Goal: Task Accomplishment & Management: Complete application form

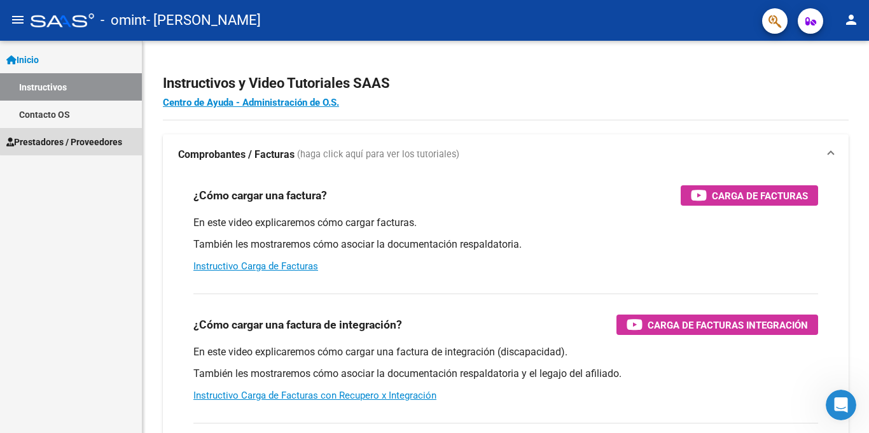
click at [116, 138] on span "Prestadores / Proveedores" at bounding box center [64, 142] width 116 height 14
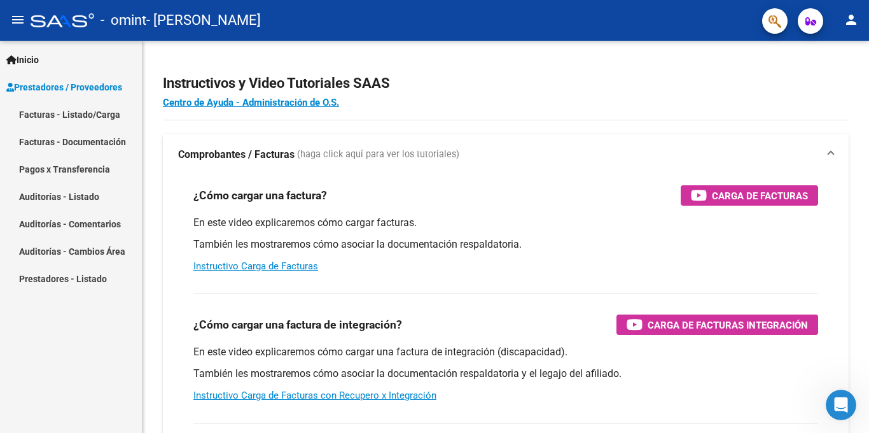
click at [109, 121] on link "Facturas - Listado/Carga" at bounding box center [71, 114] width 142 height 27
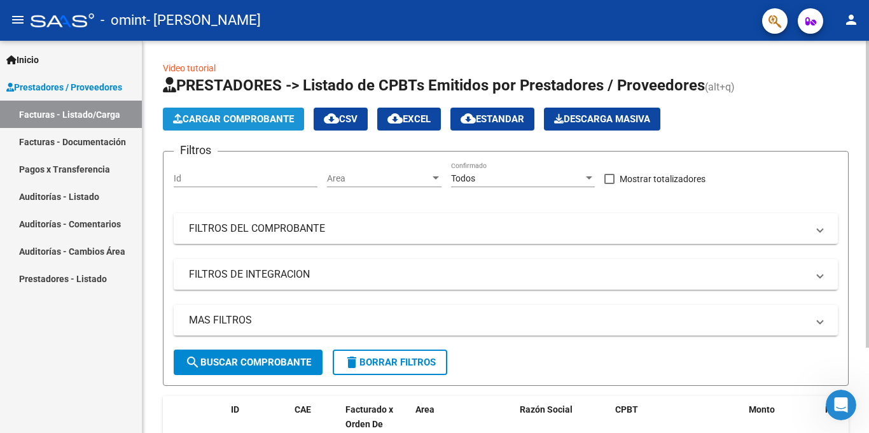
click at [247, 123] on span "Cargar Comprobante" at bounding box center [233, 118] width 121 height 11
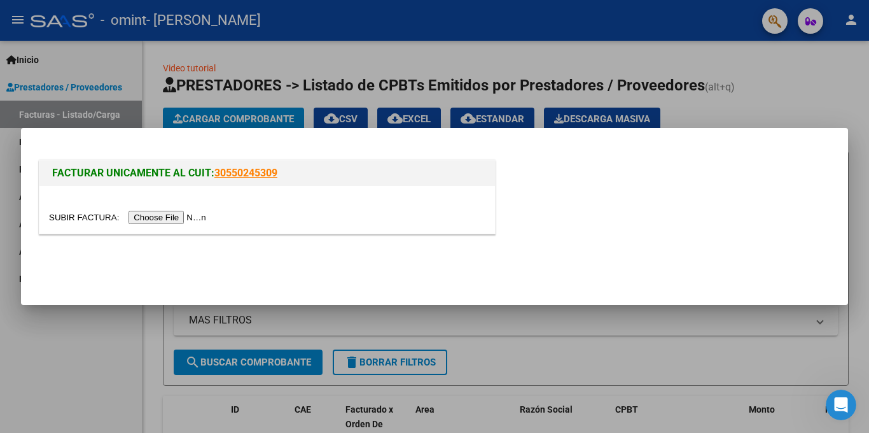
click at [175, 218] on input "file" at bounding box center [129, 217] width 161 height 13
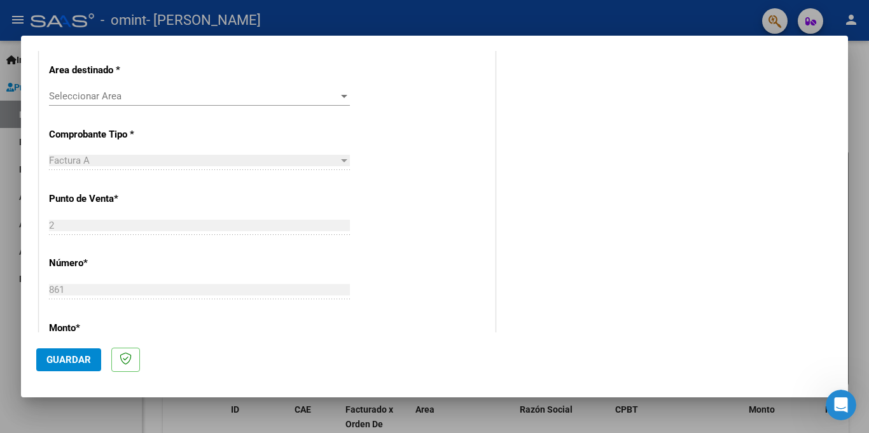
scroll to position [286, 0]
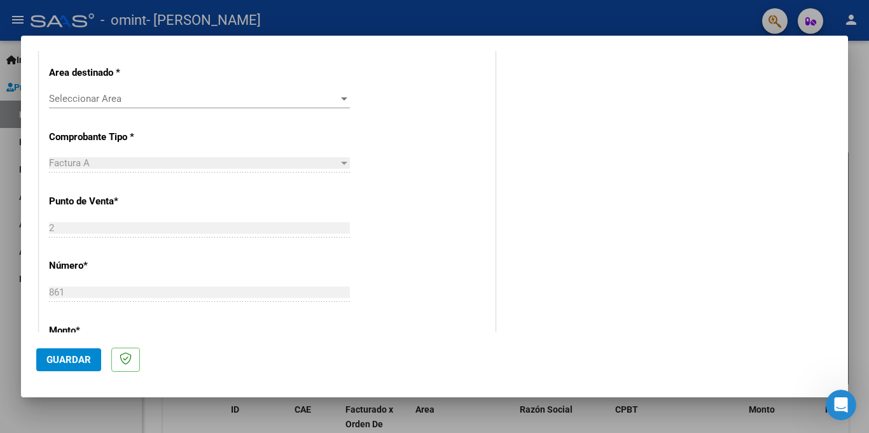
click at [335, 100] on span "Seleccionar Area" at bounding box center [193, 98] width 289 height 11
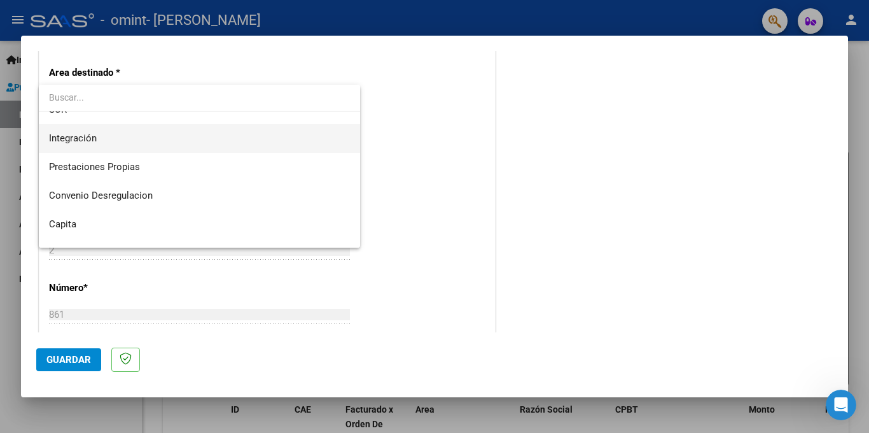
scroll to position [95, 0]
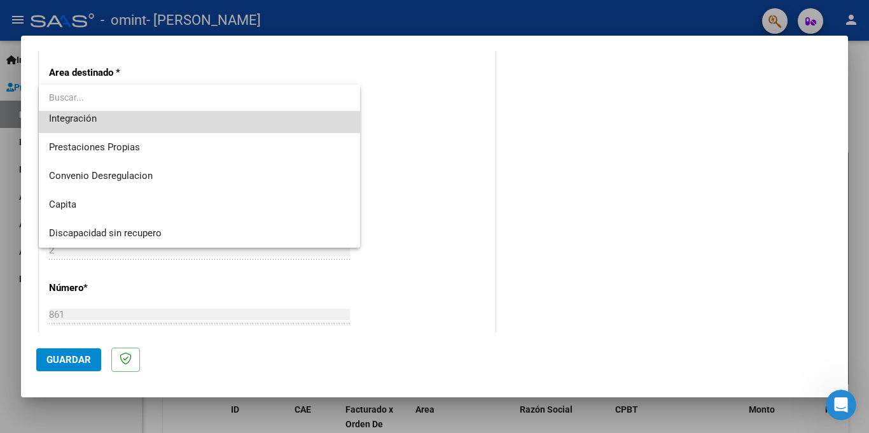
click at [287, 125] on span "Integración" at bounding box center [199, 118] width 301 height 29
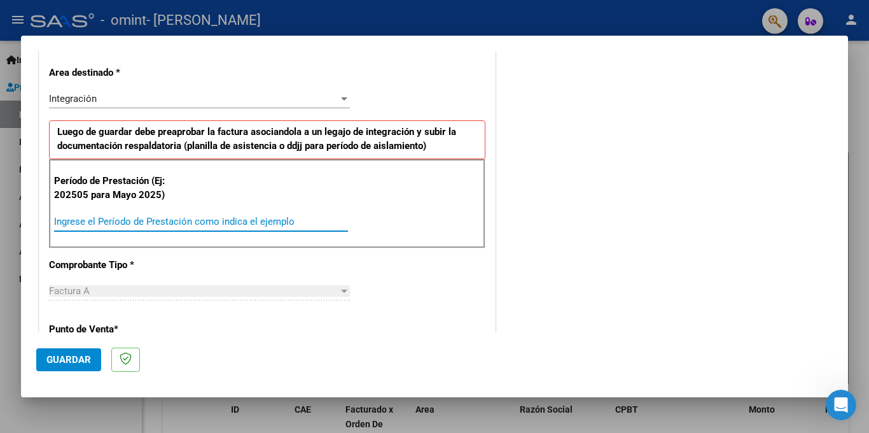
click at [322, 222] on input "Ingrese el Período de Prestación como indica el ejemplo" at bounding box center [201, 221] width 294 height 11
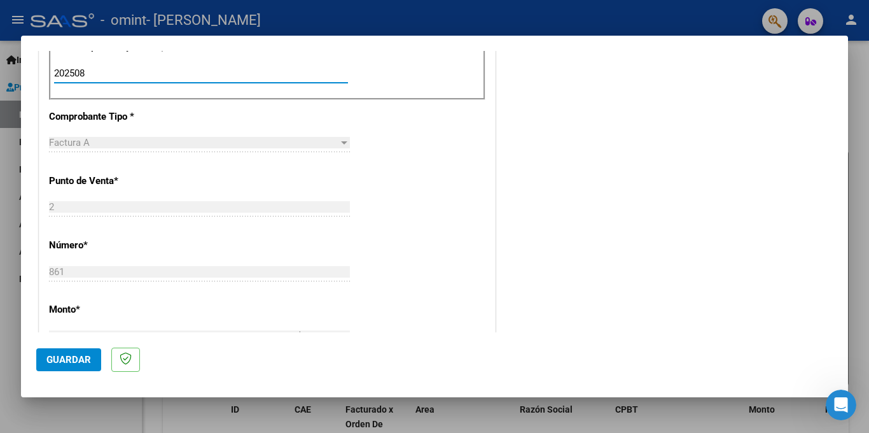
scroll to position [433, 0]
type input "202508"
click at [340, 144] on div at bounding box center [343, 144] width 11 height 10
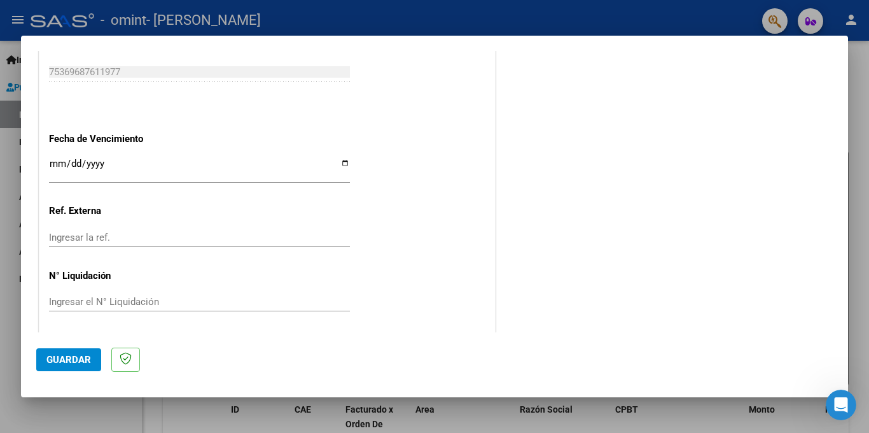
scroll to position [839, 0]
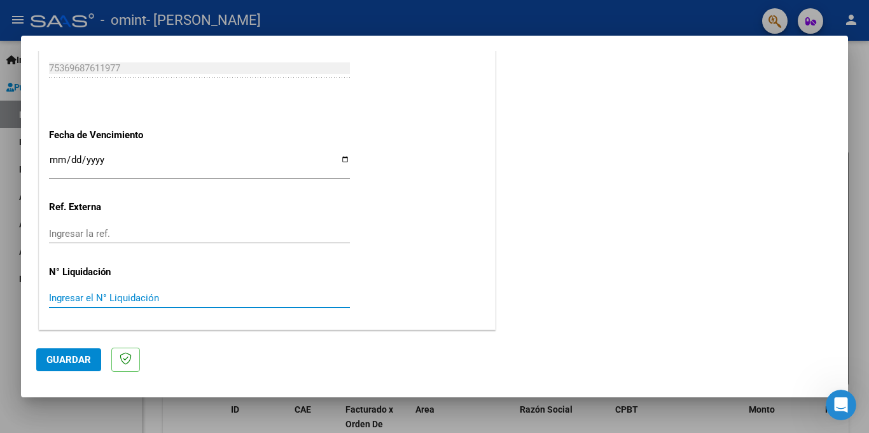
click at [136, 302] on input "Ingresar el N° Liquidación" at bounding box center [199, 297] width 301 height 11
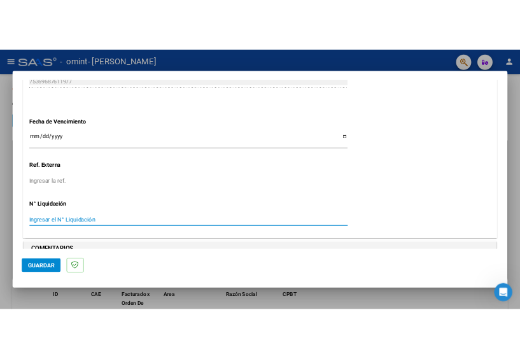
scroll to position [838, 0]
